Goal: Transaction & Acquisition: Purchase product/service

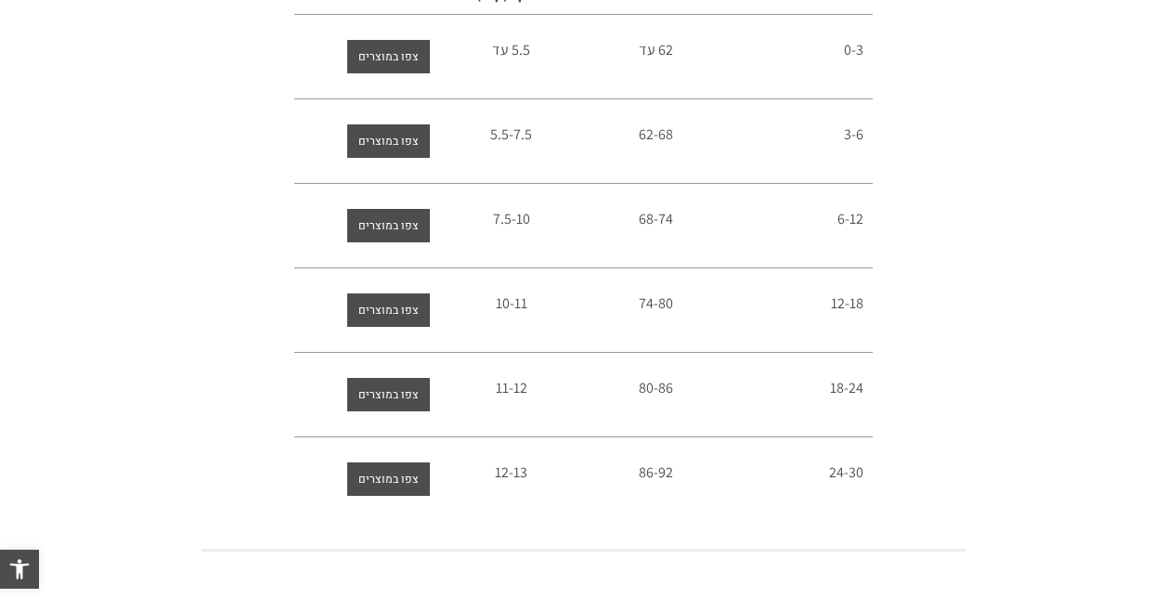
scroll to position [743, 0]
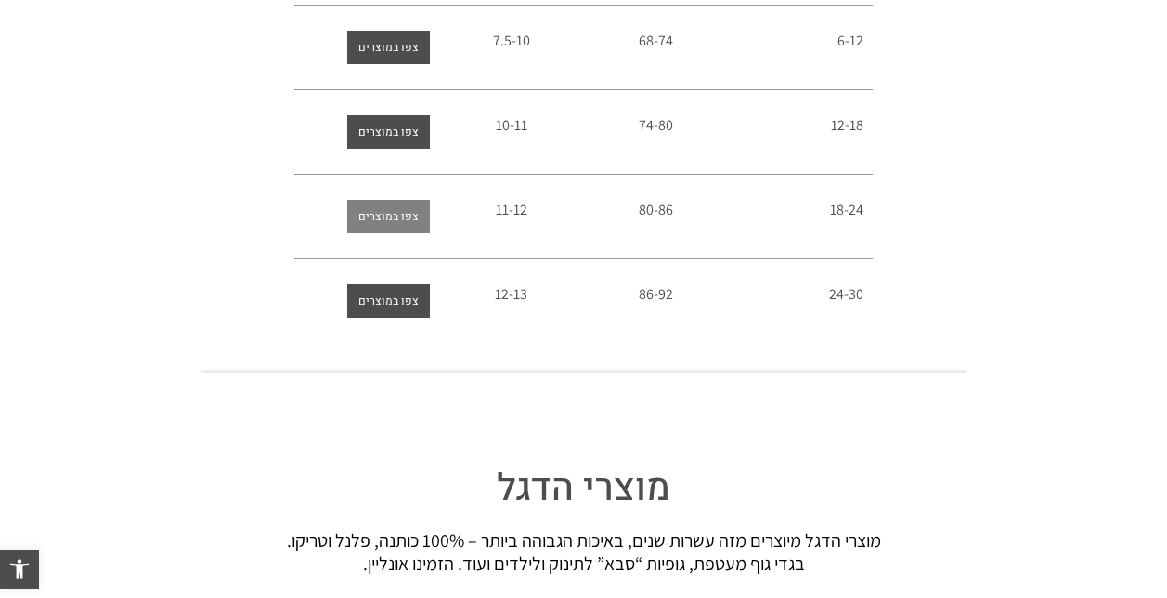
click at [406, 205] on span "צפו במוצרים" at bounding box center [388, 216] width 60 height 33
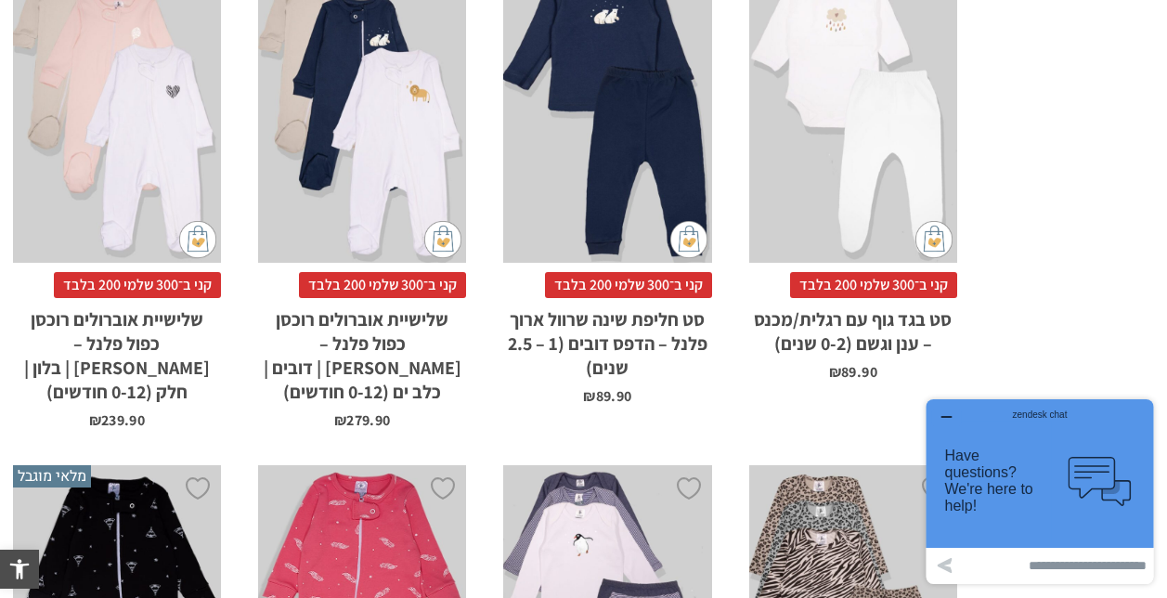
scroll to position [5598, 0]
